Goal: Transaction & Acquisition: Obtain resource

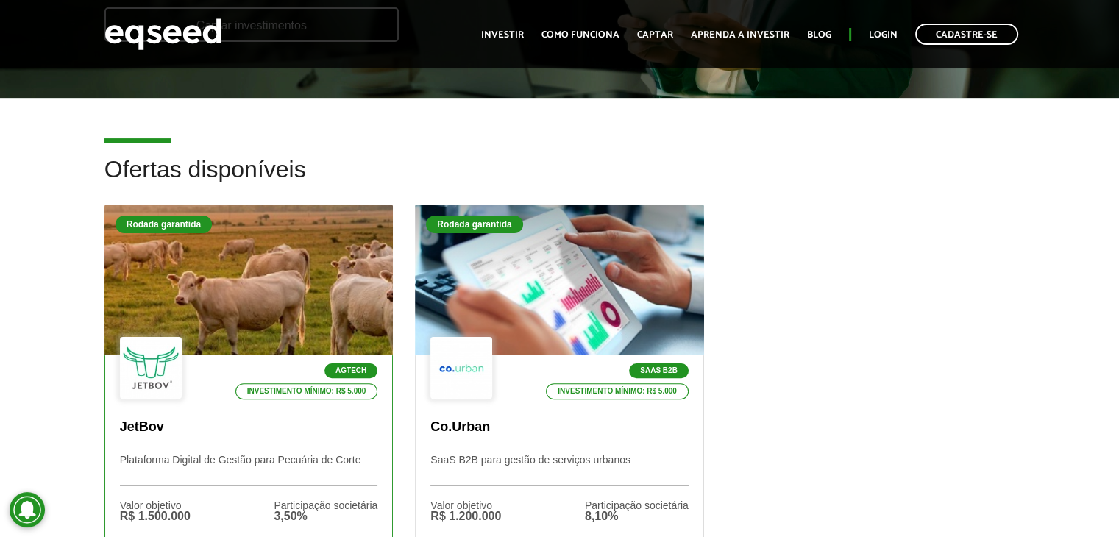
scroll to position [577, 0]
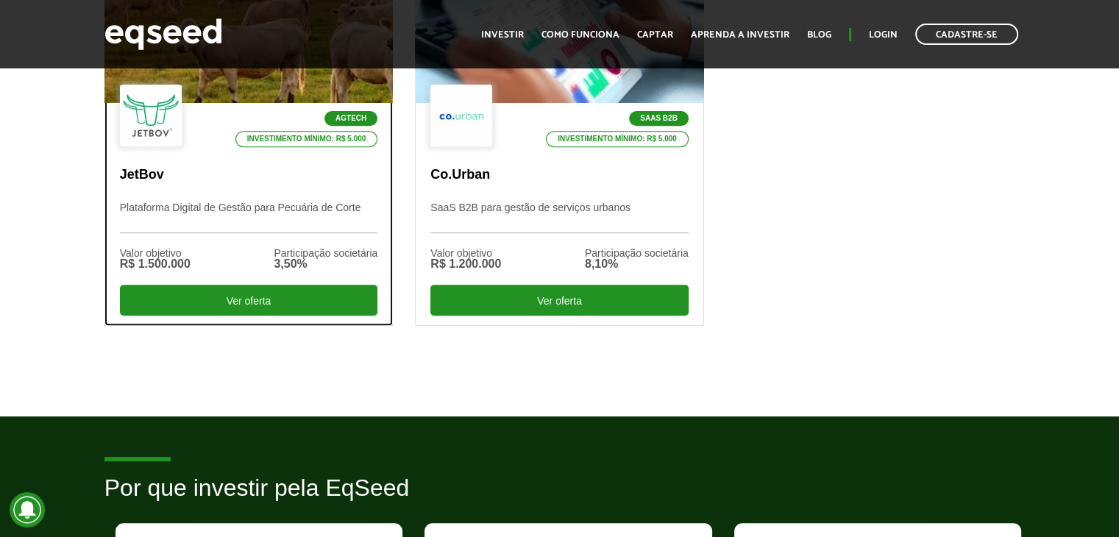
click at [210, 198] on div "Agtech Investimento mínimo: R$ 5.000 JetBov Plataforma Digital de Gestão para P…" at bounding box center [249, 214] width 288 height 222
